Goal: Transaction & Acquisition: Purchase product/service

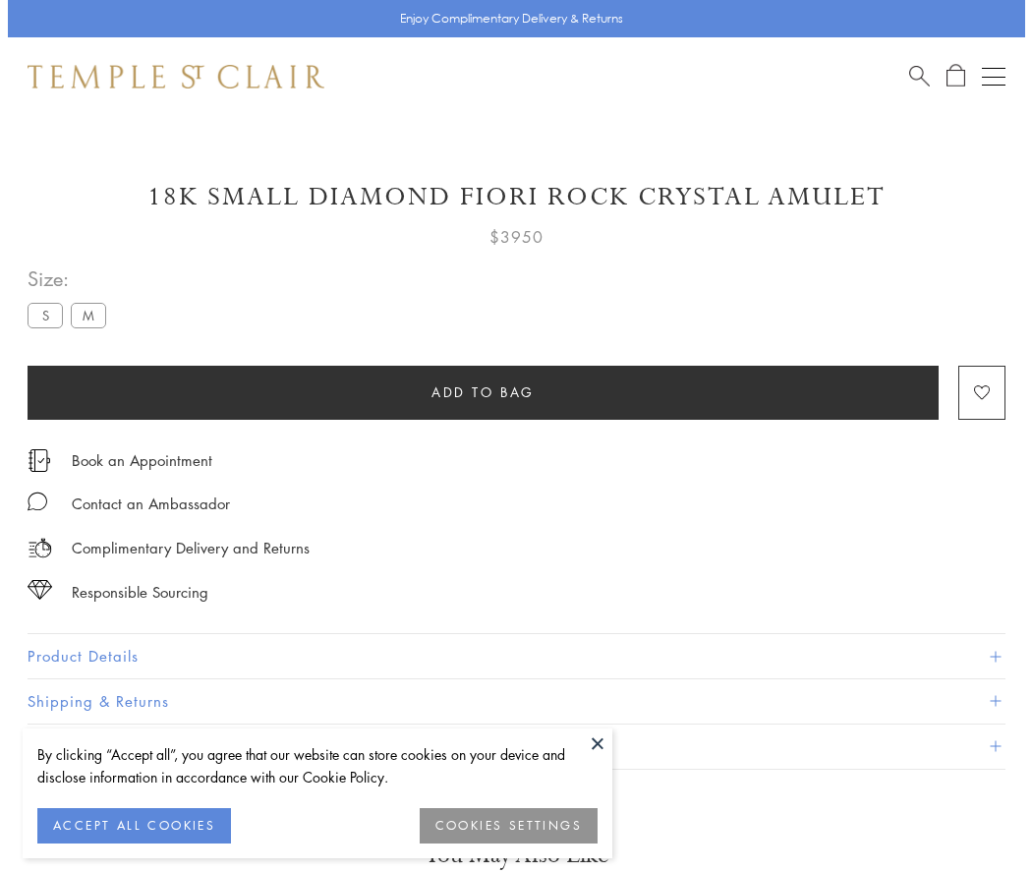
scroll to position [19, 0]
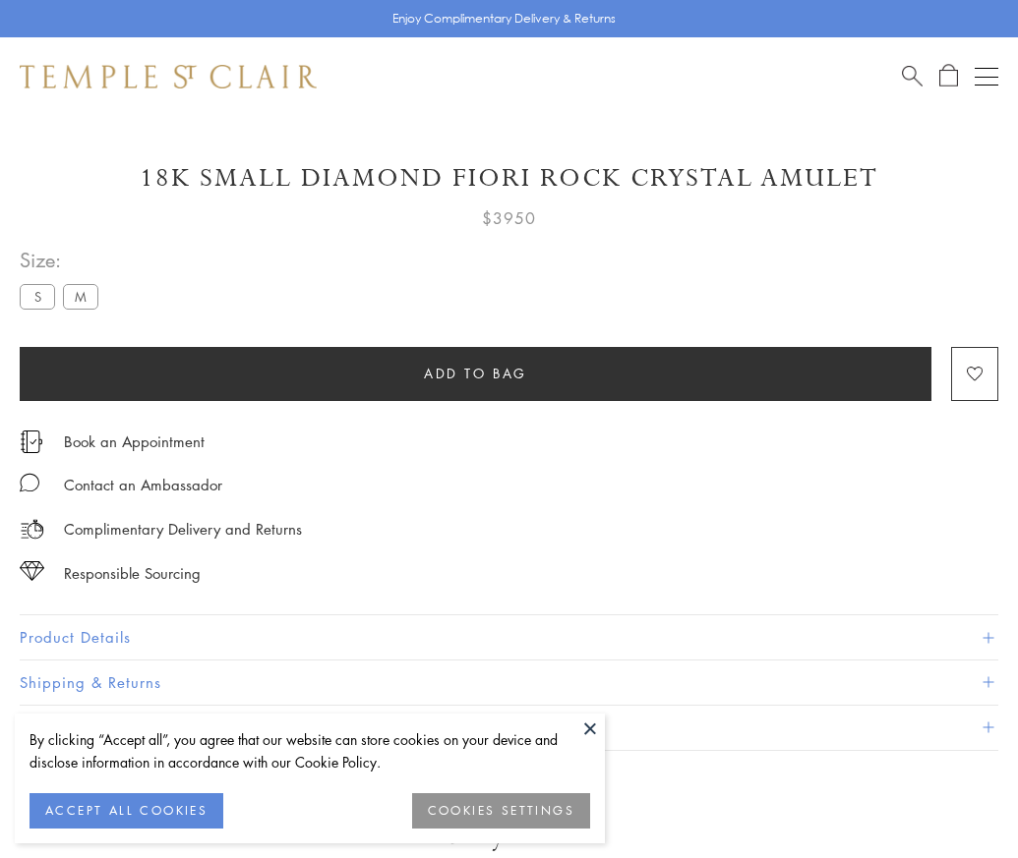
click at [475, 373] on span "Add to bag" at bounding box center [475, 374] width 103 height 22
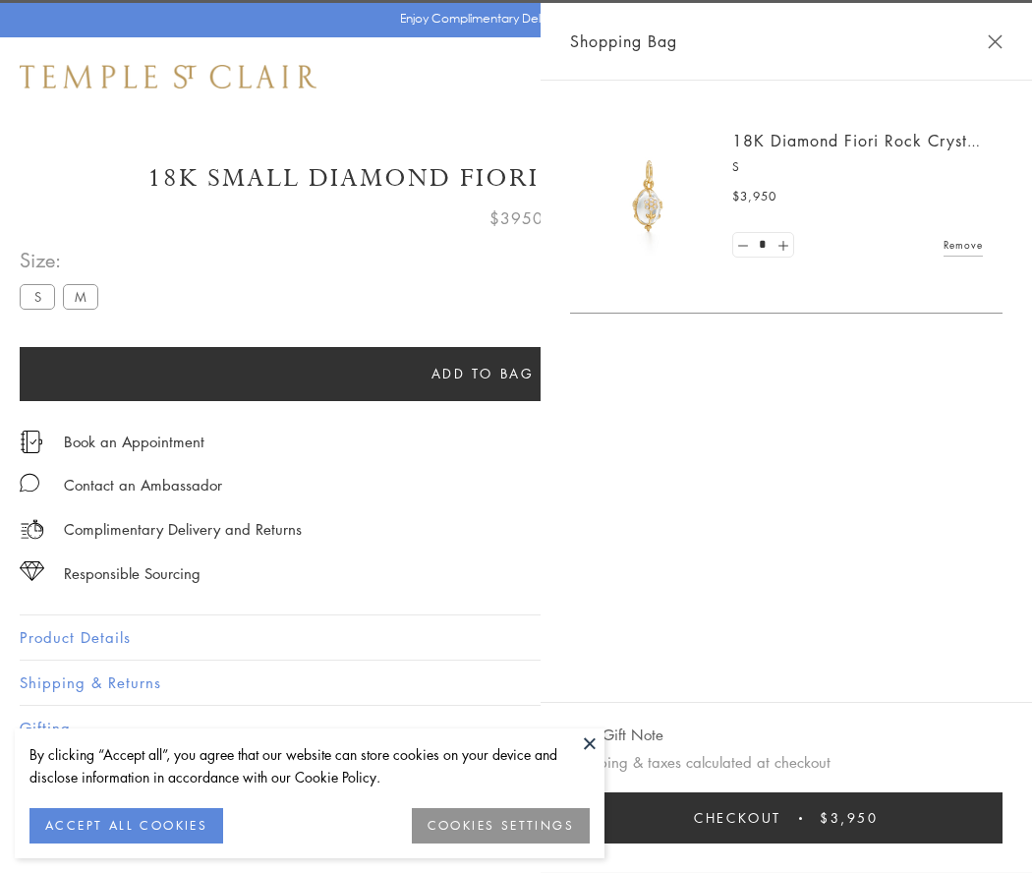
click at [782, 818] on span "Checkout" at bounding box center [738, 818] width 88 height 22
